Goal: Task Accomplishment & Management: Use online tool/utility

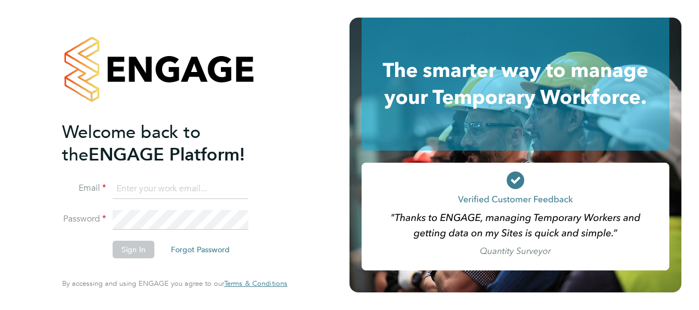
type input "john.bancroft@vistry.co.uk"
click at [141, 251] on button "Sign In" at bounding box center [134, 250] width 42 height 18
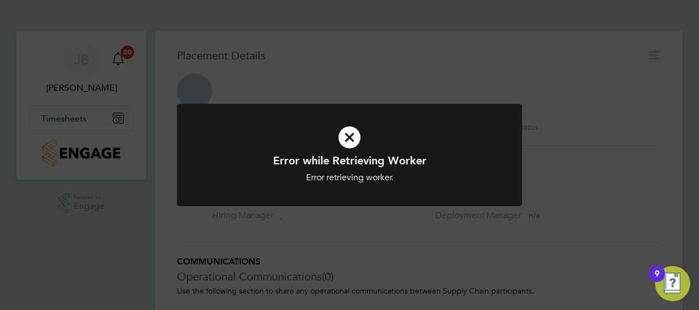
click at [354, 135] on icon at bounding box center [350, 137] width 286 height 43
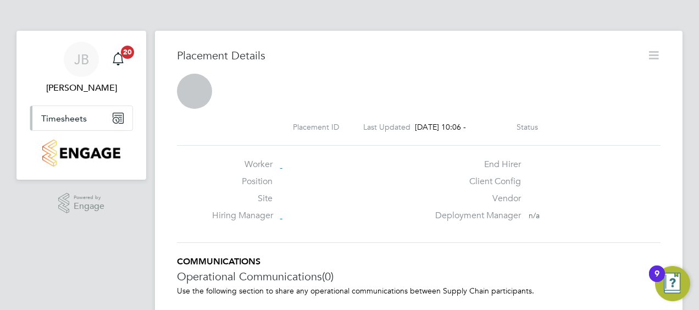
click at [81, 120] on span "Timesheets" at bounding box center [64, 118] width 46 height 10
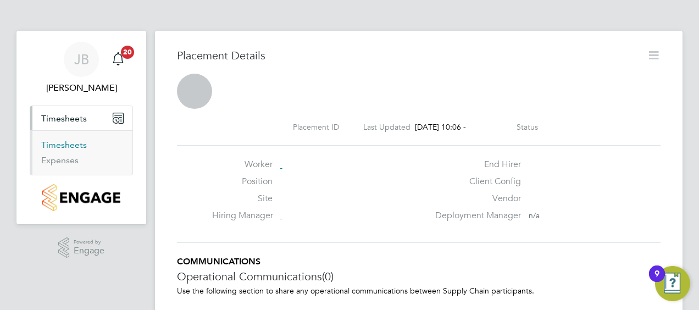
click at [70, 142] on link "Timesheets" at bounding box center [64, 145] width 46 height 10
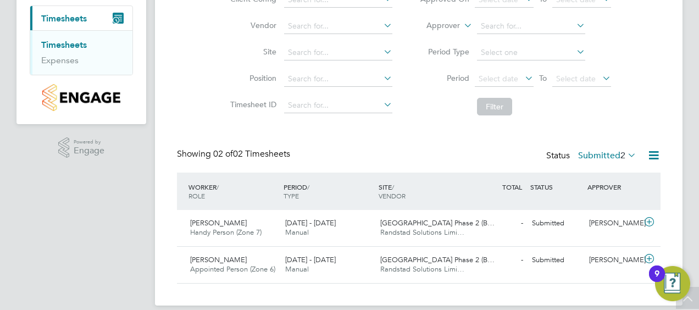
scroll to position [112, 0]
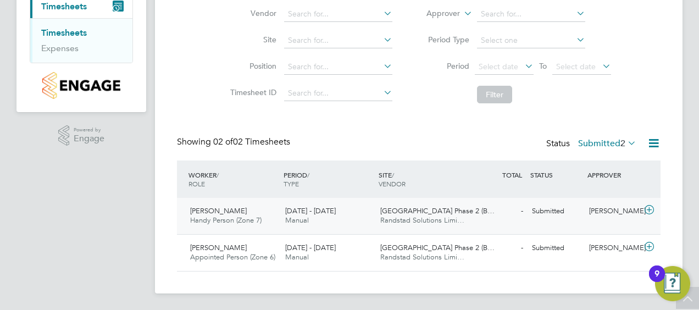
click at [225, 212] on span "Daniel Mappin" at bounding box center [218, 210] width 57 height 9
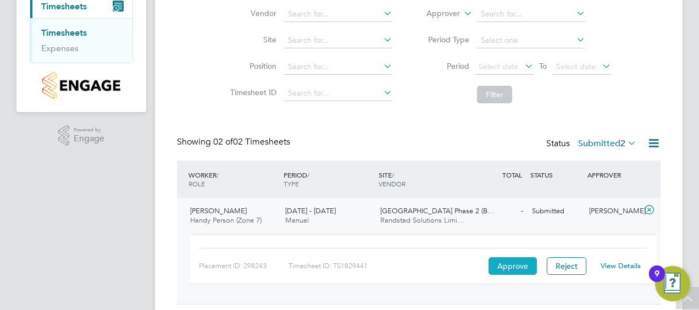
click at [511, 266] on button "Approve" at bounding box center [513, 266] width 48 height 18
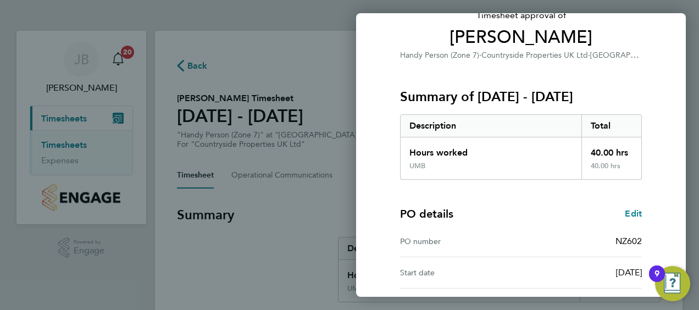
scroll to position [181, 0]
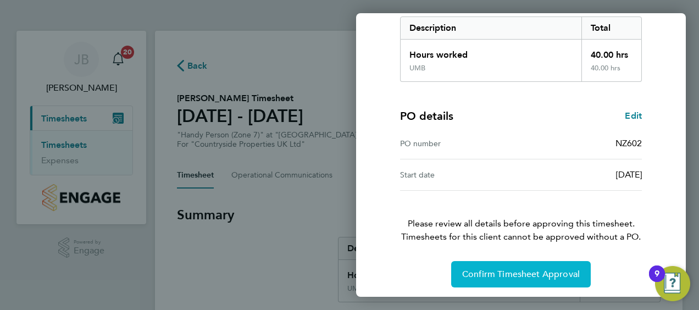
click at [513, 265] on button "Confirm Timesheet Approval" at bounding box center [521, 274] width 140 height 26
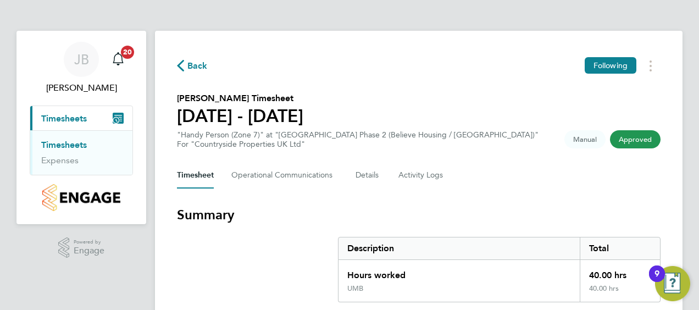
click at [71, 147] on link "Timesheets" at bounding box center [64, 145] width 46 height 10
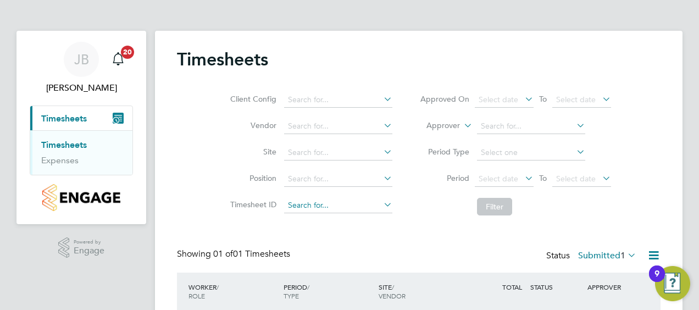
scroll to position [76, 0]
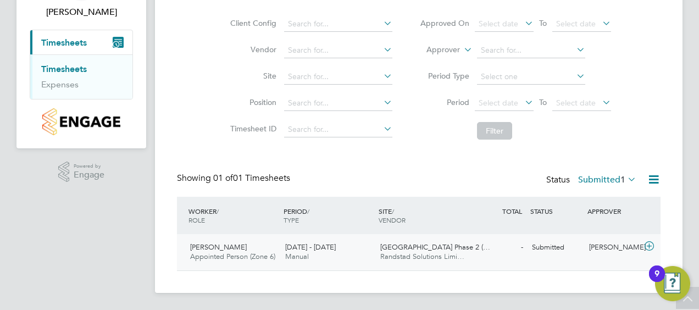
click at [218, 249] on span "[PERSON_NAME]" at bounding box center [218, 246] width 57 height 9
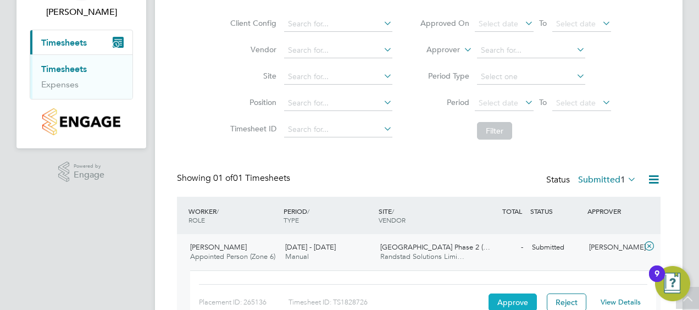
click at [516, 304] on button "Approve" at bounding box center [513, 303] width 48 height 18
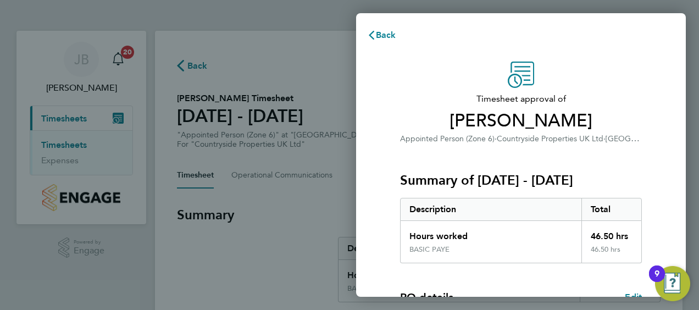
scroll to position [184, 0]
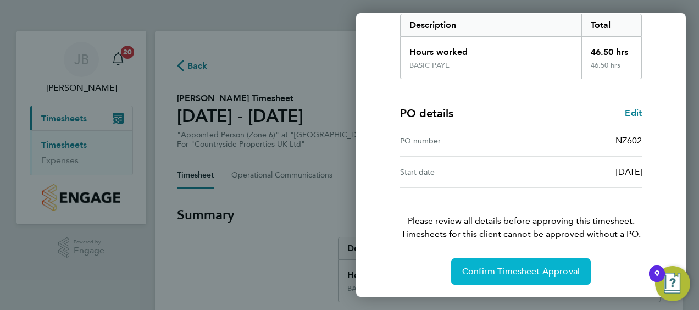
click at [515, 268] on span "Confirm Timesheet Approval" at bounding box center [521, 271] width 118 height 11
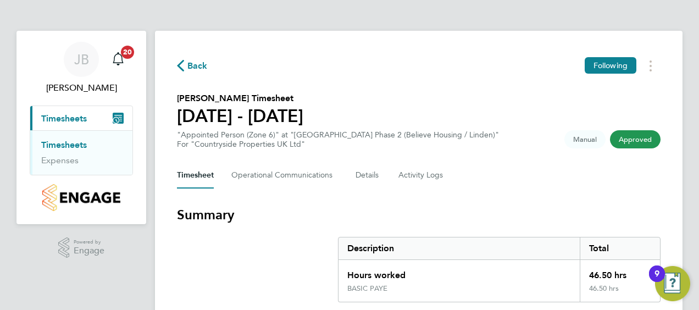
click at [63, 144] on link "Timesheets" at bounding box center [64, 145] width 46 height 10
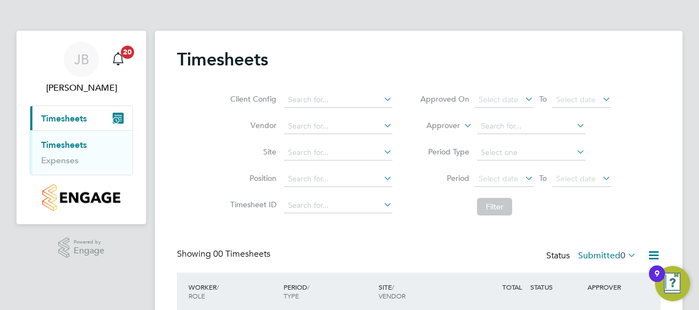
scroll to position [90, 0]
